Goal: Transaction & Acquisition: Book appointment/travel/reservation

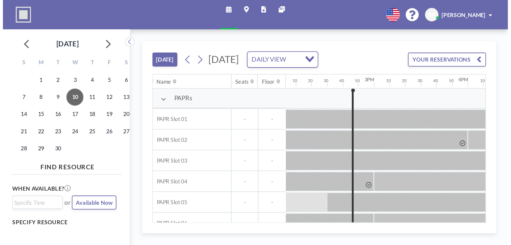
scroll to position [0, 579]
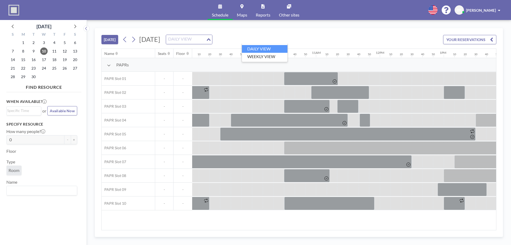
click at [206, 38] on div "DAILY VIEW" at bounding box center [186, 39] width 40 height 8
click at [206, 38] on input "Search for option" at bounding box center [186, 39] width 39 height 7
click at [58, 53] on span "11" at bounding box center [54, 50] width 7 height 7
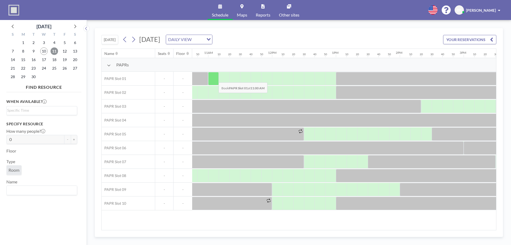
scroll to position [0, 660]
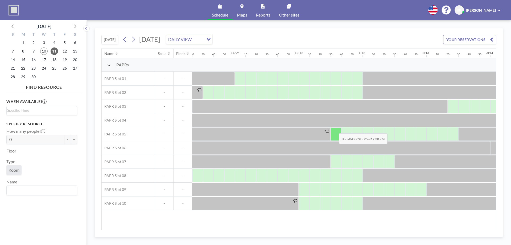
click at [220, 107] on div at bounding box center [336, 133] width 11 height 13
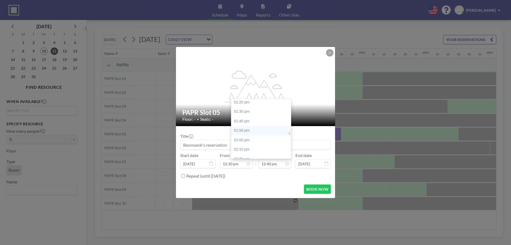
scroll to position [774, 0]
click at [220, 107] on div "02:30 pm" at bounding box center [262, 155] width 62 height 10
click at [220, 107] on div "02:40 pm" at bounding box center [262, 113] width 62 height 10
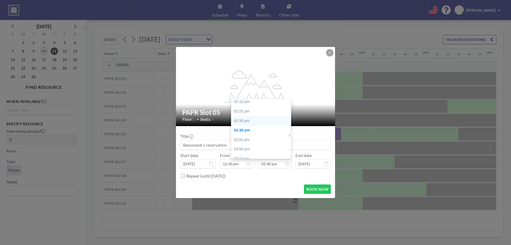
click at [220, 107] on div "02:30 pm" at bounding box center [262, 121] width 62 height 10
type input "02:30 pm"
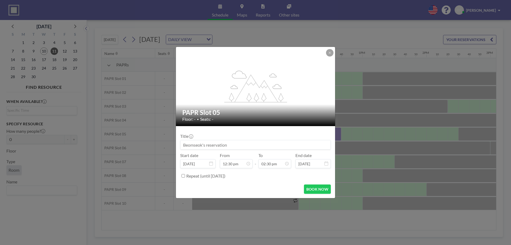
scroll to position [825, 0]
click at [220, 107] on button "BOOK NOW" at bounding box center [317, 188] width 27 height 9
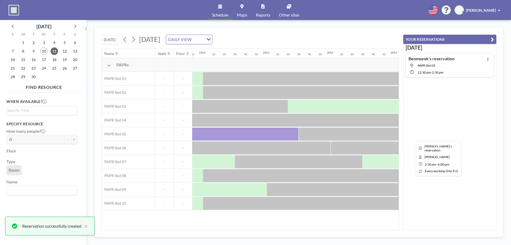
scroll to position [0, 847]
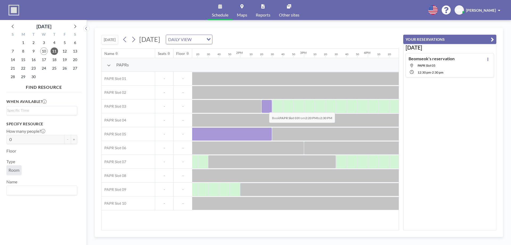
click at [220, 107] on div at bounding box center [266, 106] width 11 height 13
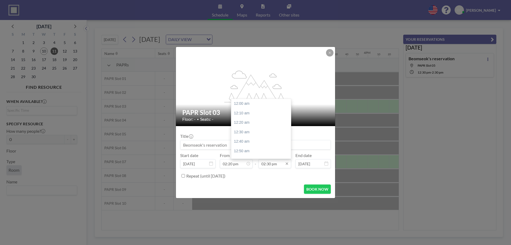
scroll to position [825, 0]
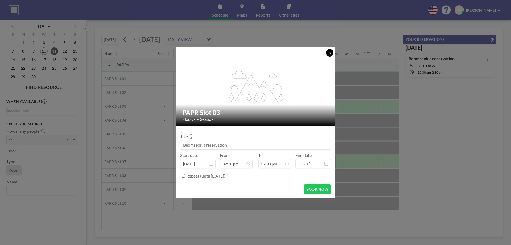
click at [220, 51] on button at bounding box center [329, 52] width 7 height 7
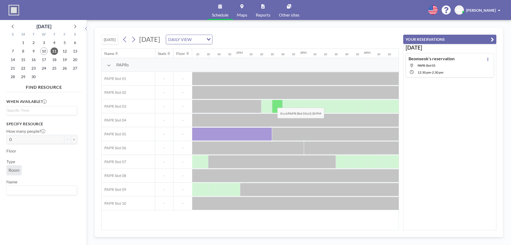
drag, startPoint x: 272, startPoint y: 103, endPoint x: 275, endPoint y: 104, distance: 3.1
click at [220, 104] on div at bounding box center [277, 106] width 11 height 13
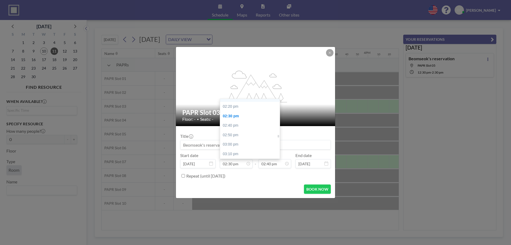
scroll to position [798, 0]
click at [220, 107] on div "02:20 pm" at bounding box center [251, 121] width 62 height 10
type input "02:20 pm"
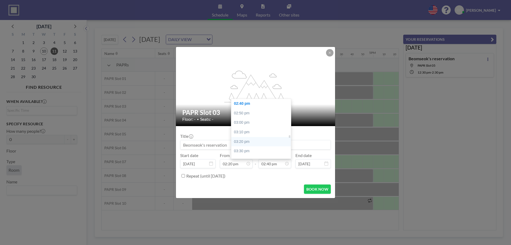
scroll to position [861, 0]
click at [220, 107] on div "04:00 pm" at bounding box center [262, 153] width 62 height 10
type input "04:00 pm"
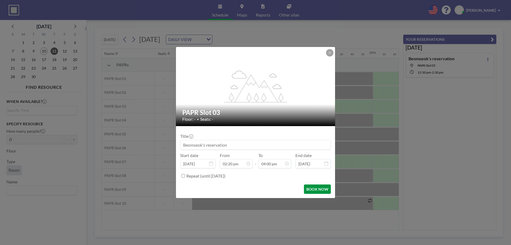
scroll to position [910, 0]
click at [220, 107] on button "BOOK NOW" at bounding box center [317, 188] width 27 height 9
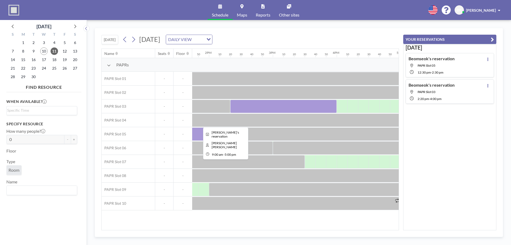
scroll to position [0, 879]
click at [220, 107] on div at bounding box center [144, 119] width 511 height 13
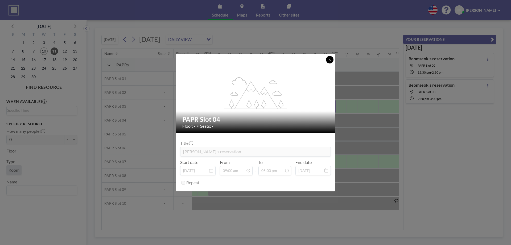
click at [220, 62] on button at bounding box center [329, 59] width 7 height 7
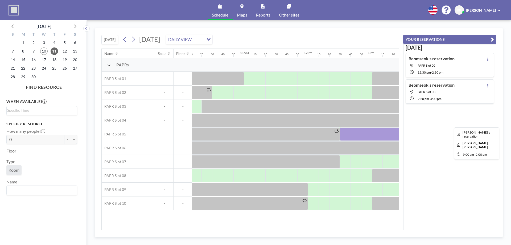
scroll to position [0, 666]
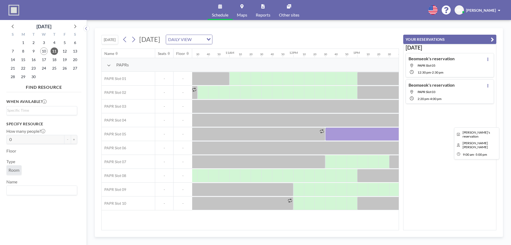
click at [220, 107] on div at bounding box center [357, 119] width 511 height 13
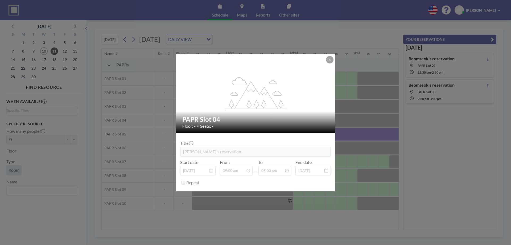
drag, startPoint x: 329, startPoint y: 52, endPoint x: 332, endPoint y: 56, distance: 5.5
click at [220, 54] on div "flex-grow: 1.2; PAPR Slot 04 Floor: - • Seats: - Title Sungwoo's reservation St…" at bounding box center [255, 122] width 511 height 245
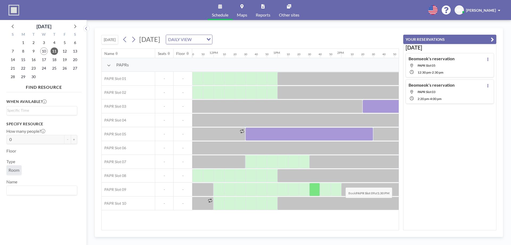
scroll to position [0, 772]
